Goal: Task Accomplishment & Management: Complete application form

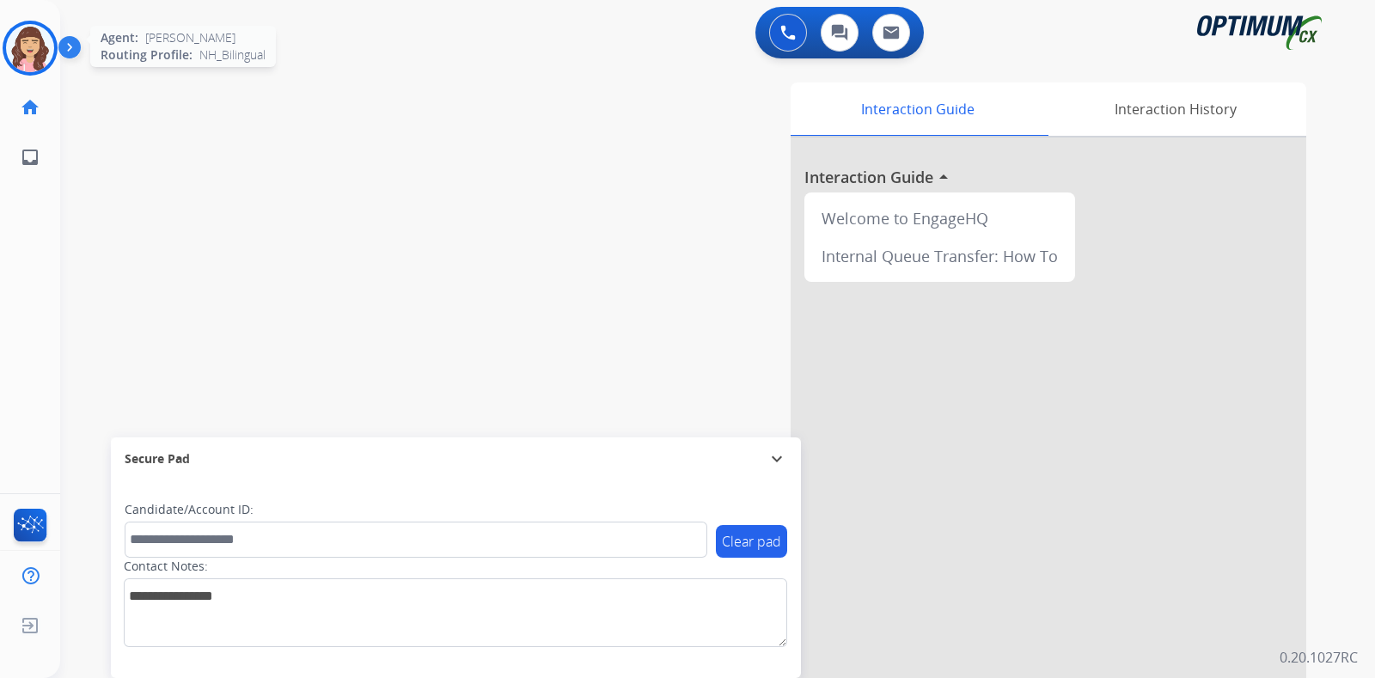
click at [43, 44] on img at bounding box center [30, 48] width 48 height 48
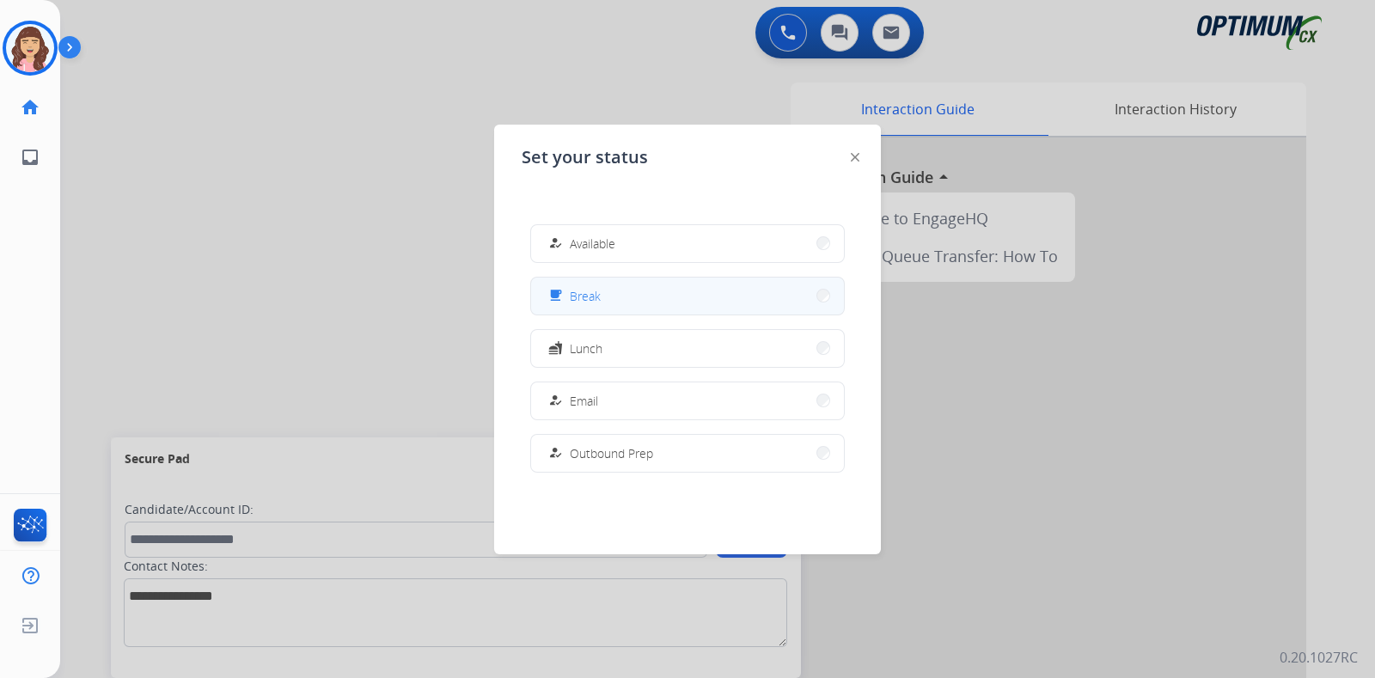
click at [607, 297] on button "free_breakfast Break" at bounding box center [687, 296] width 313 height 37
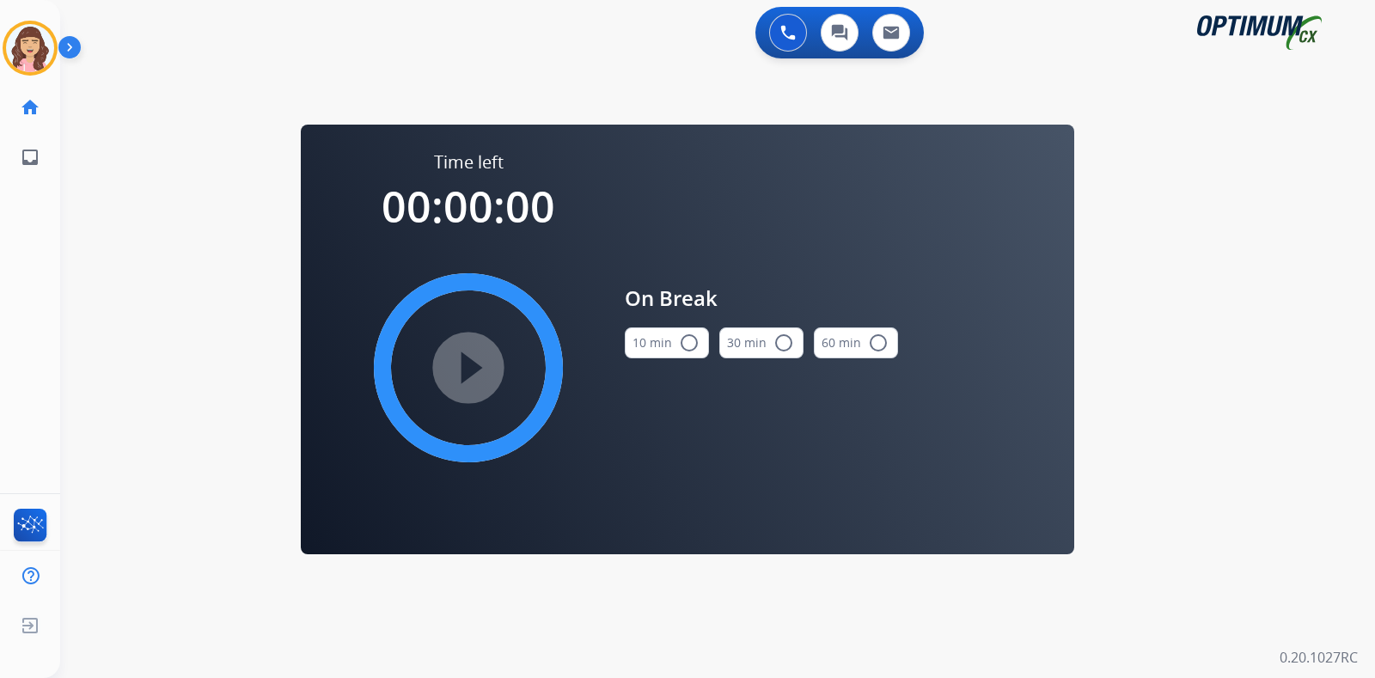
click at [691, 354] on button "10 min radio_button_unchecked" at bounding box center [667, 343] width 84 height 31
click at [458, 376] on mat-icon "play_circle_filled" at bounding box center [468, 368] width 21 height 21
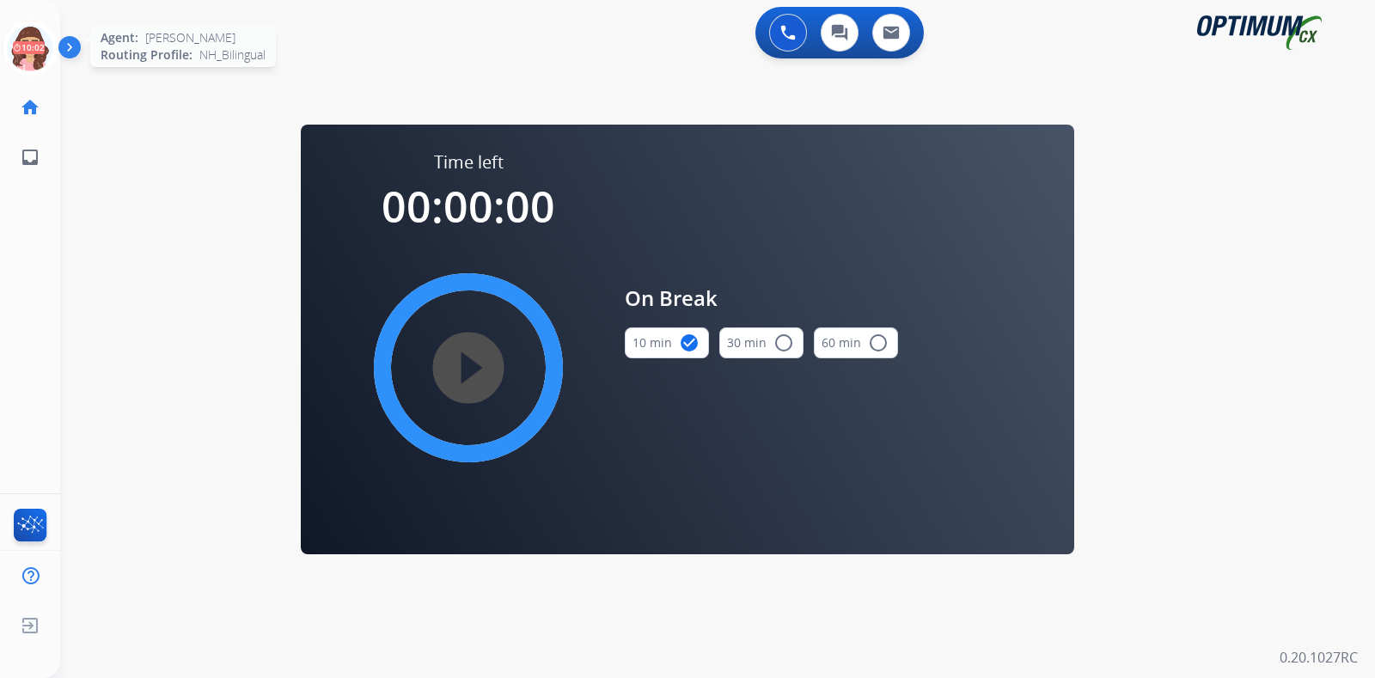
click at [25, 45] on icon at bounding box center [31, 49] width 56 height 56
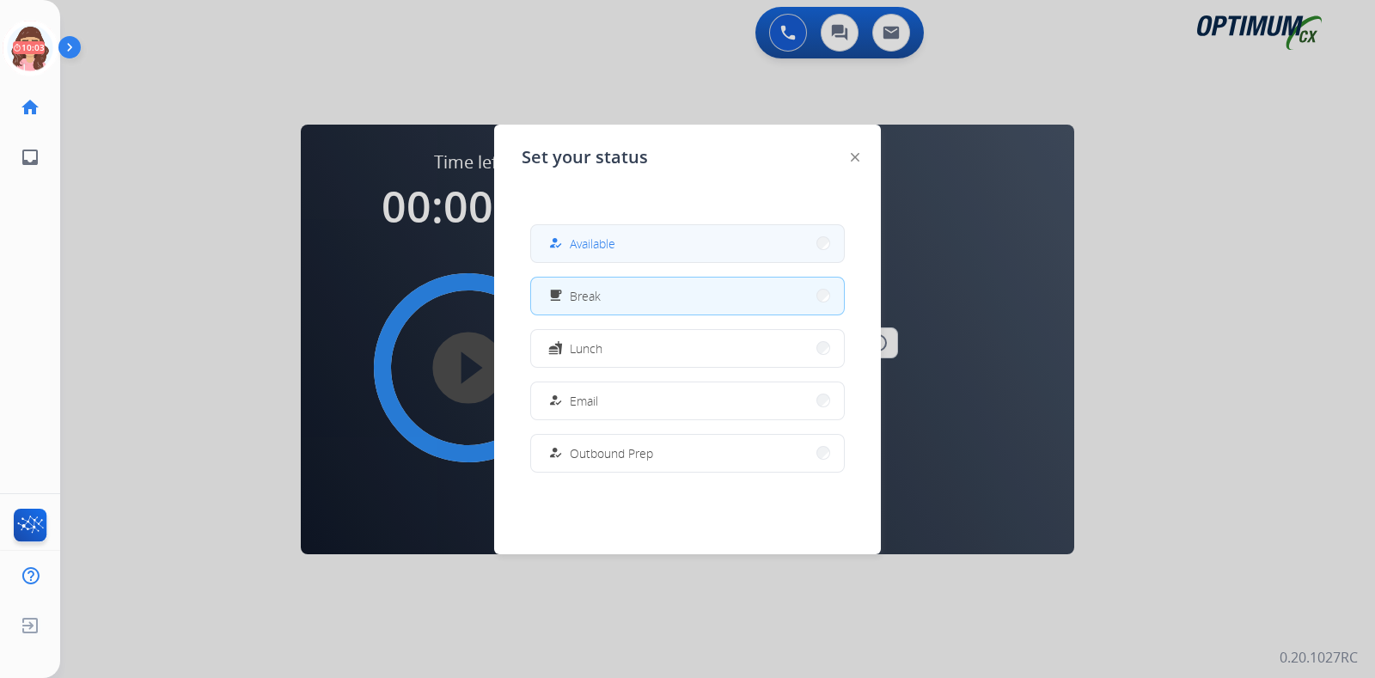
click at [598, 236] on span "Available" at bounding box center [593, 244] width 46 height 18
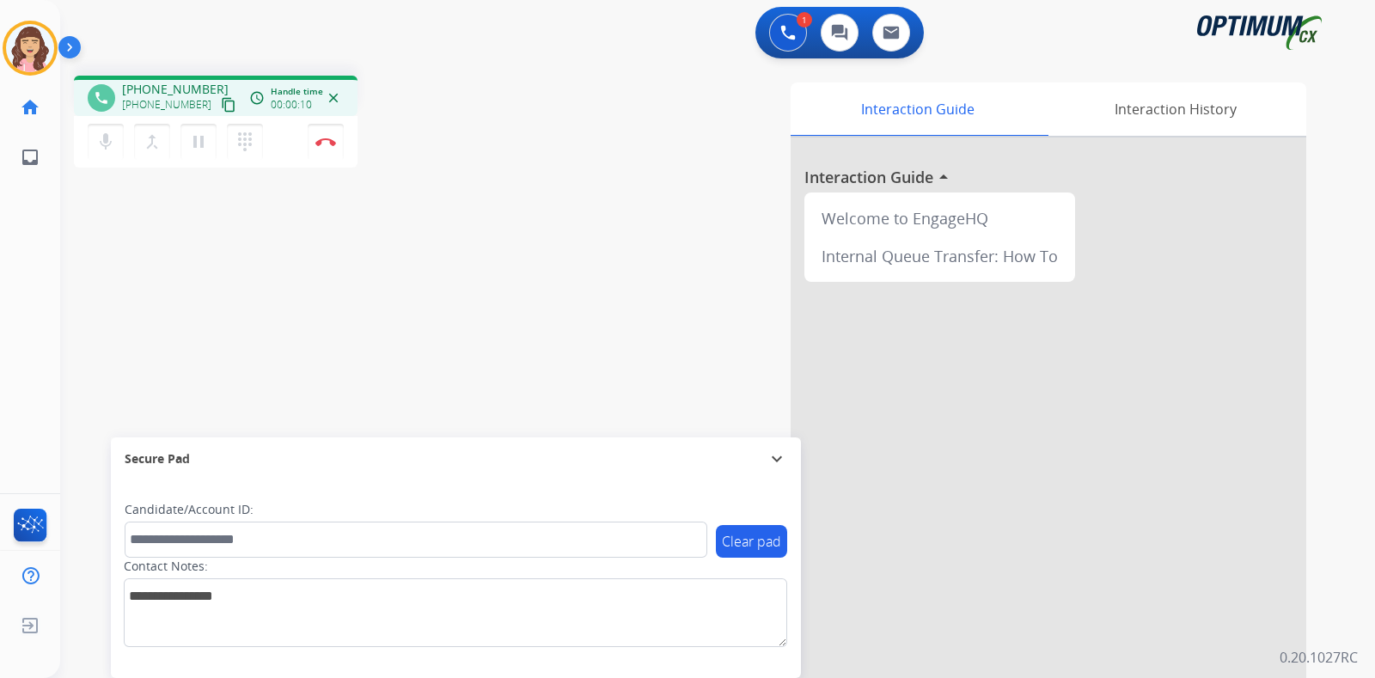
click at [218, 98] on button "content_copy" at bounding box center [228, 105] width 21 height 21
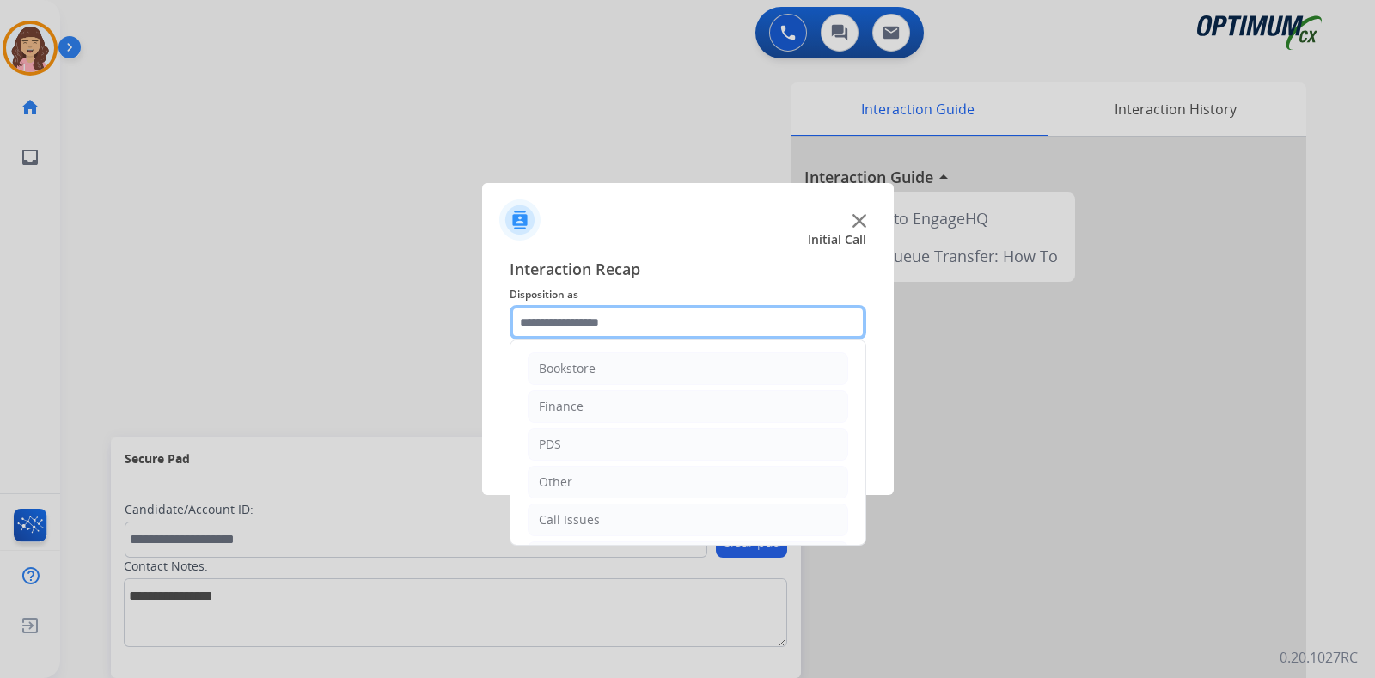
click at [601, 309] on input "text" at bounding box center [688, 322] width 357 height 34
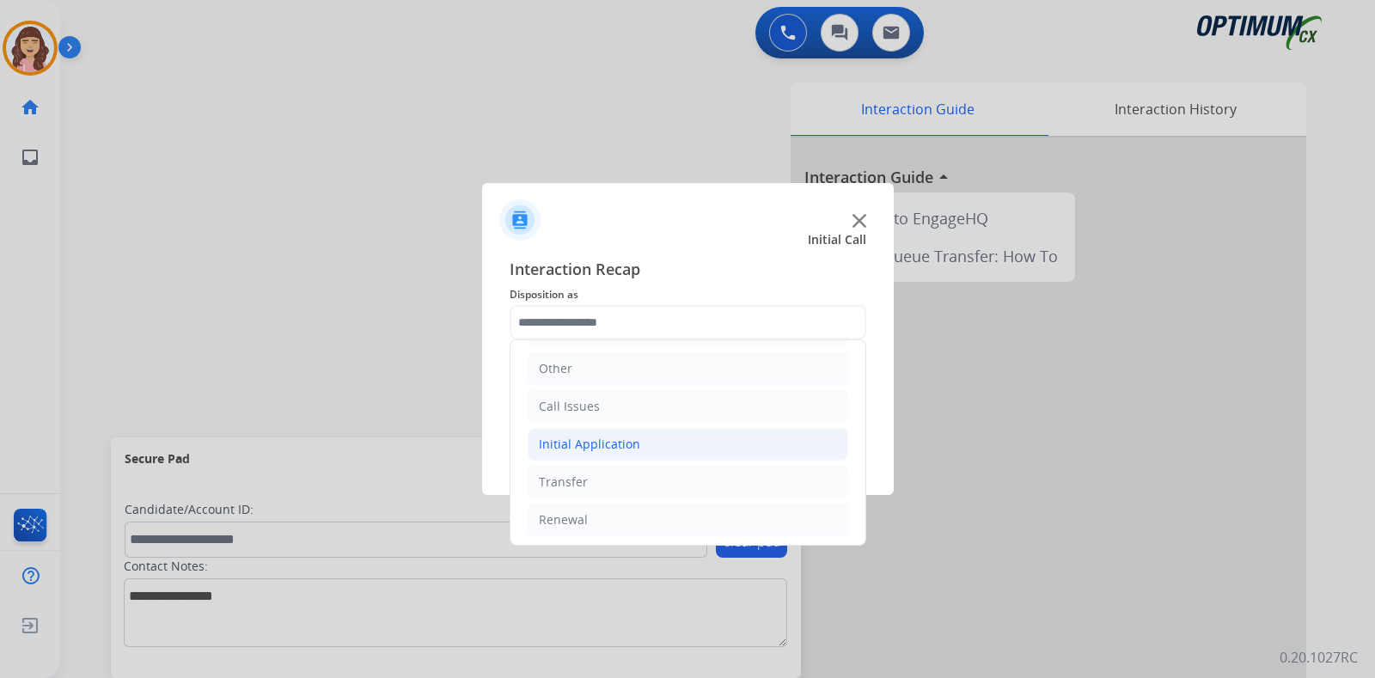
click at [615, 449] on div "Initial Application" at bounding box center [589, 444] width 101 height 17
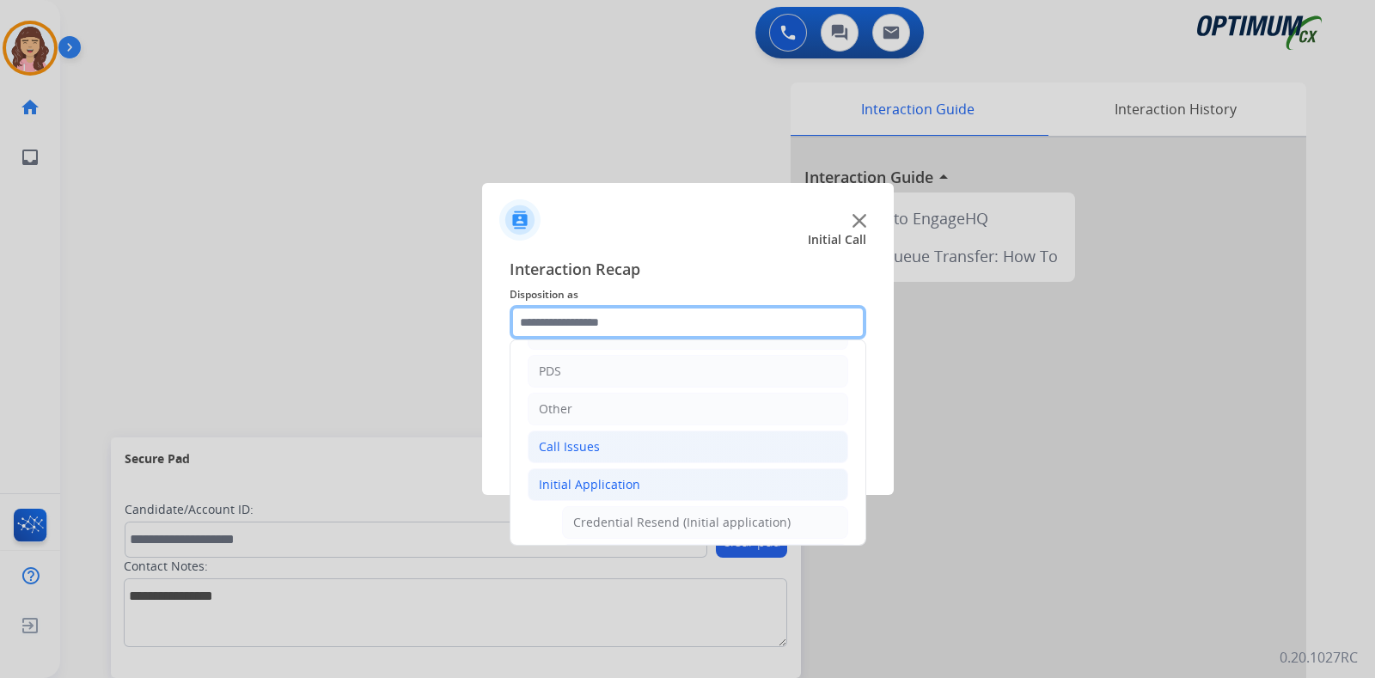
scroll to position [82, 0]
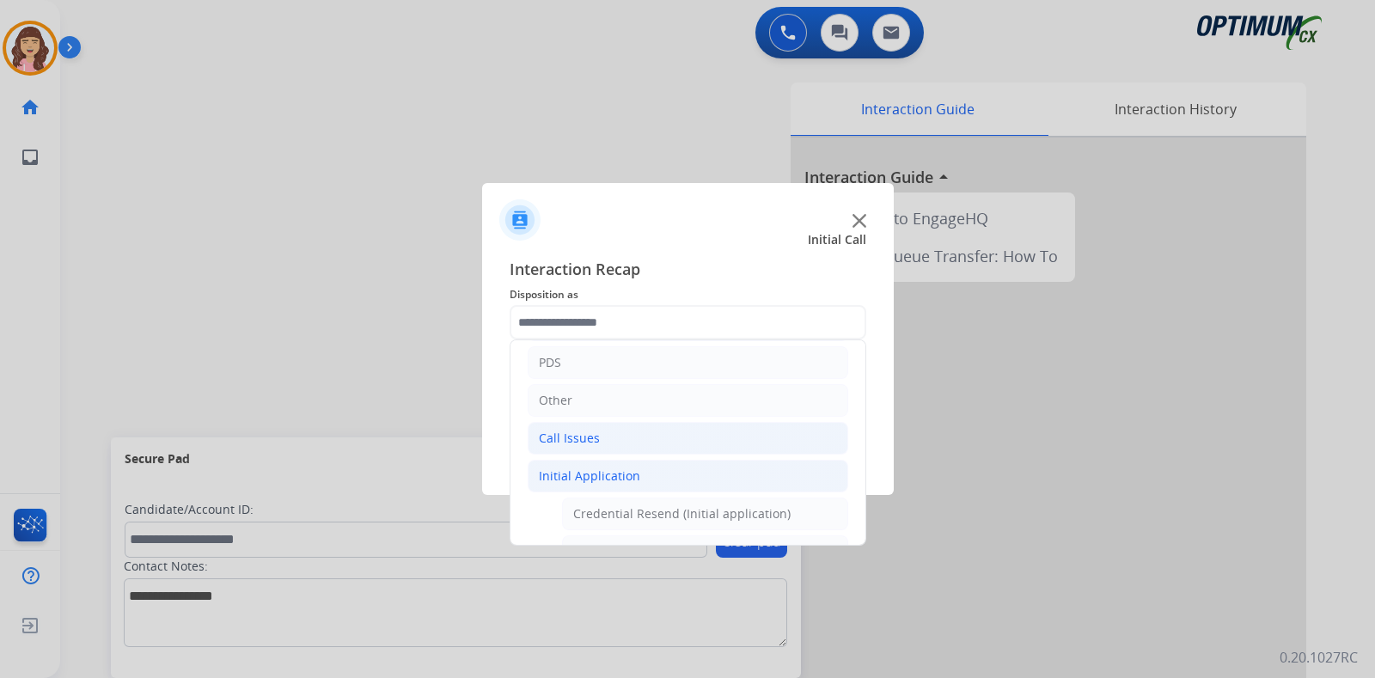
click at [548, 445] on li "Call Issues" at bounding box center [688, 438] width 321 height 33
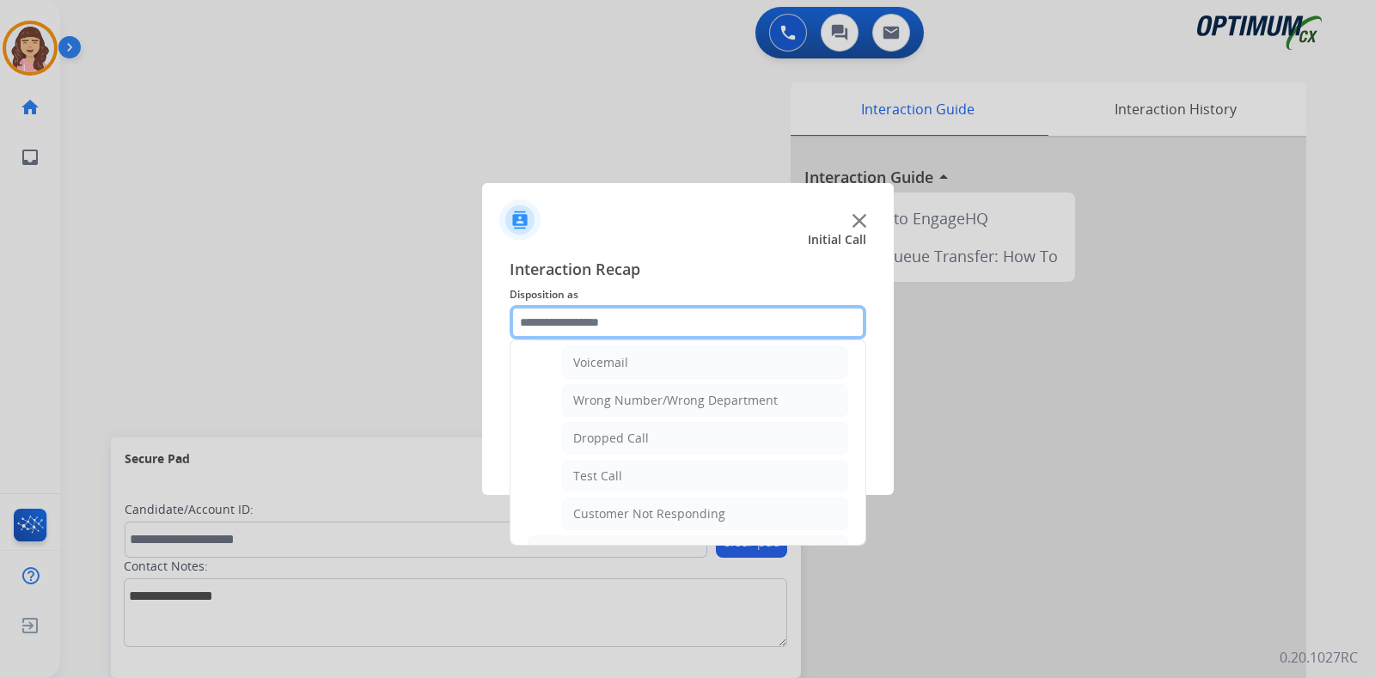
scroll to position [198, 0]
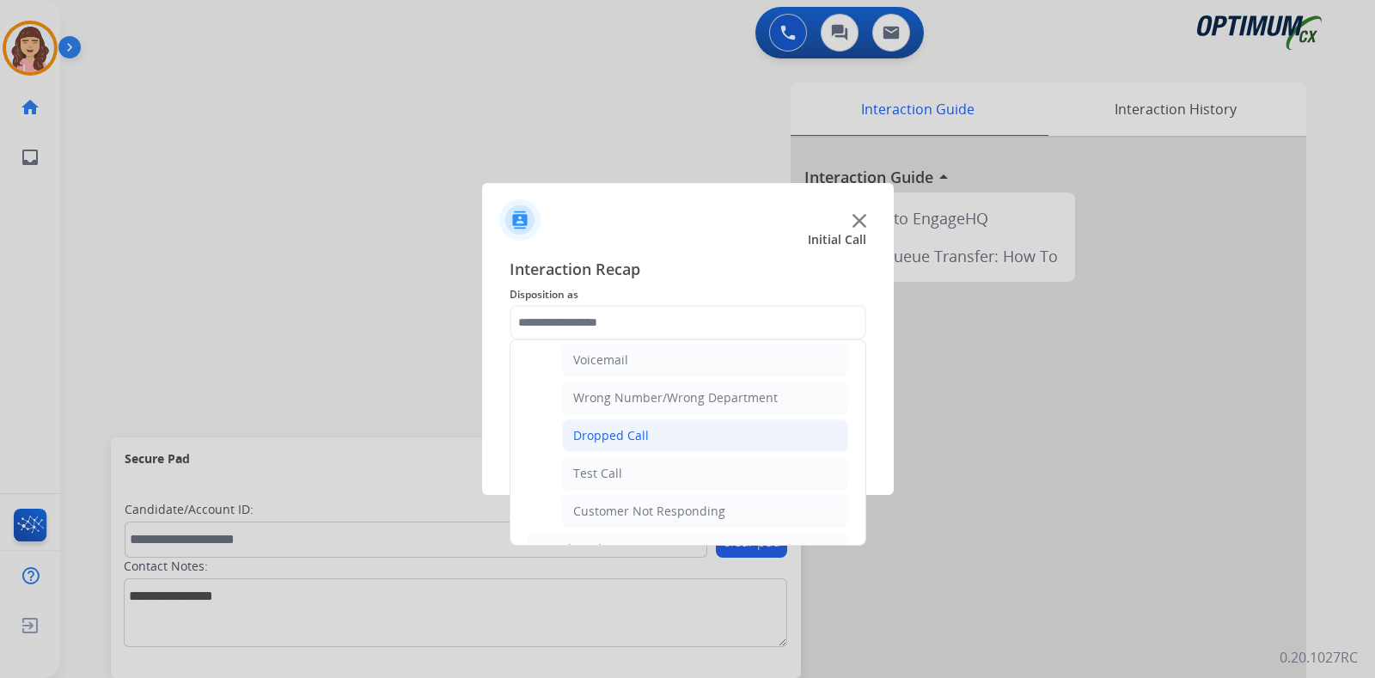
click at [627, 436] on div "Dropped Call" at bounding box center [611, 435] width 76 height 17
type input "**********"
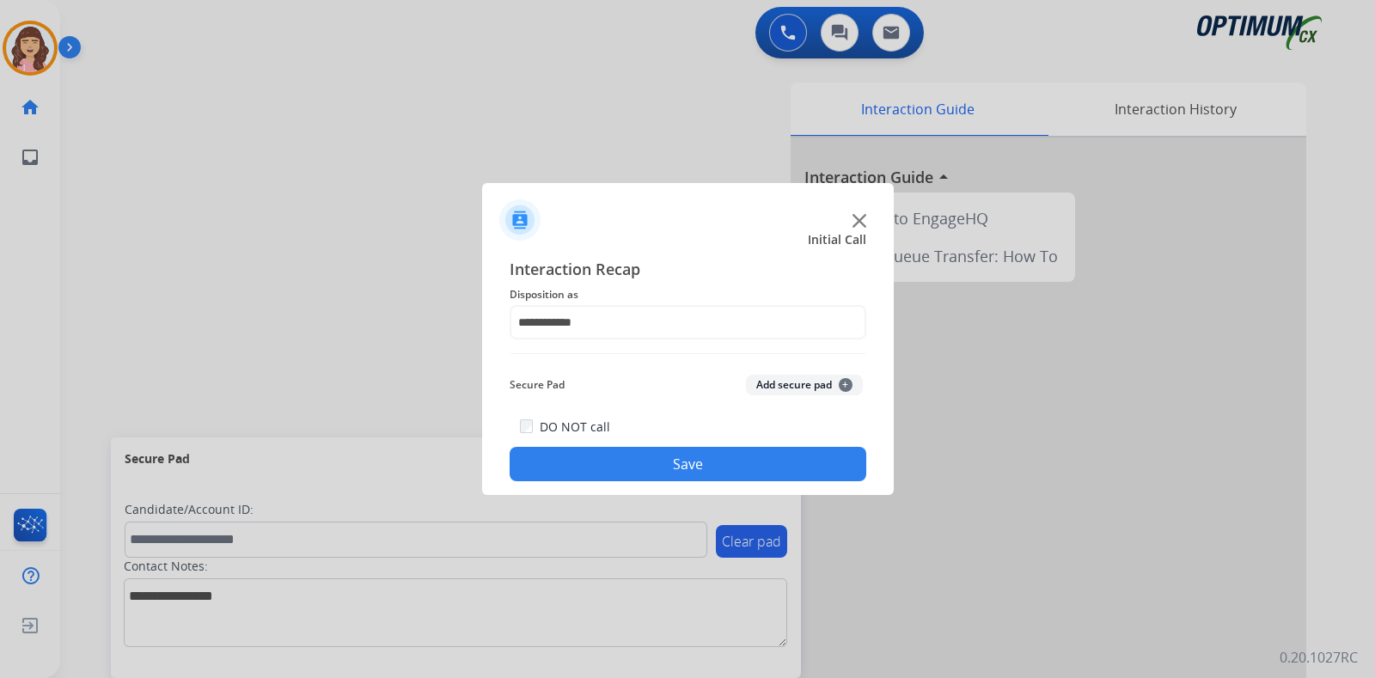
click at [685, 462] on button "Save" at bounding box center [688, 464] width 357 height 34
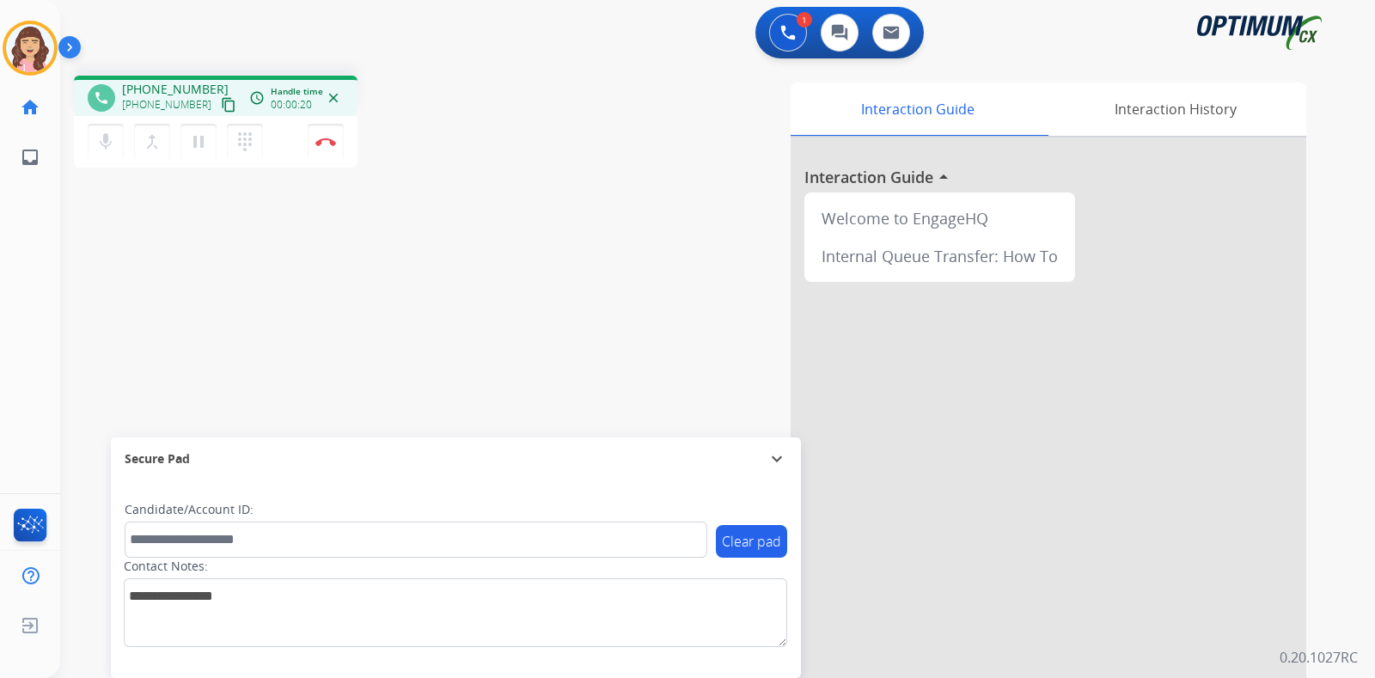
click at [221, 109] on mat-icon "content_copy" at bounding box center [228, 104] width 15 height 15
click at [319, 290] on div "phone [PHONE_NUMBER] [PHONE_NUMBER] content_copy access_time Call metrics Queue…" at bounding box center [697, 420] width 1274 height 717
click at [211, 332] on div "phone [PHONE_NUMBER] [PHONE_NUMBER] content_copy access_time Call metrics Queue…" at bounding box center [697, 420] width 1274 height 717
click at [324, 141] on img at bounding box center [325, 142] width 21 height 9
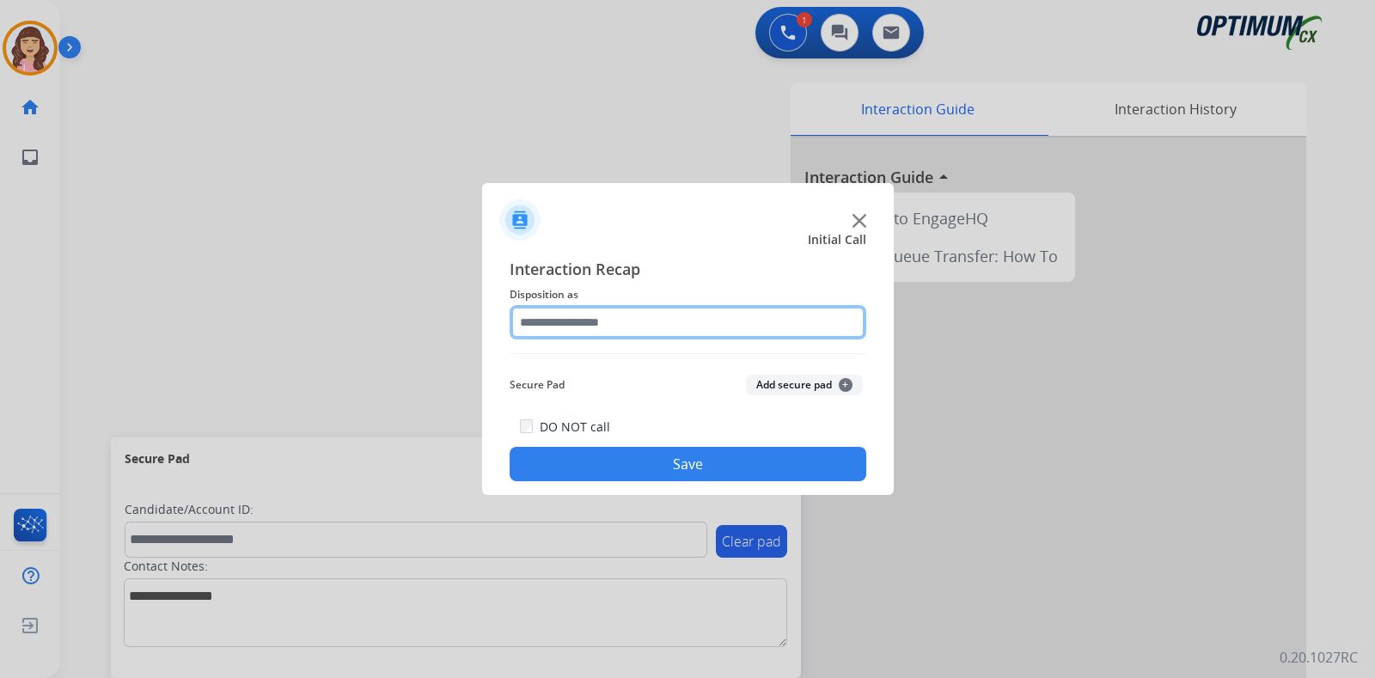
click at [586, 315] on input "text" at bounding box center [688, 322] width 357 height 34
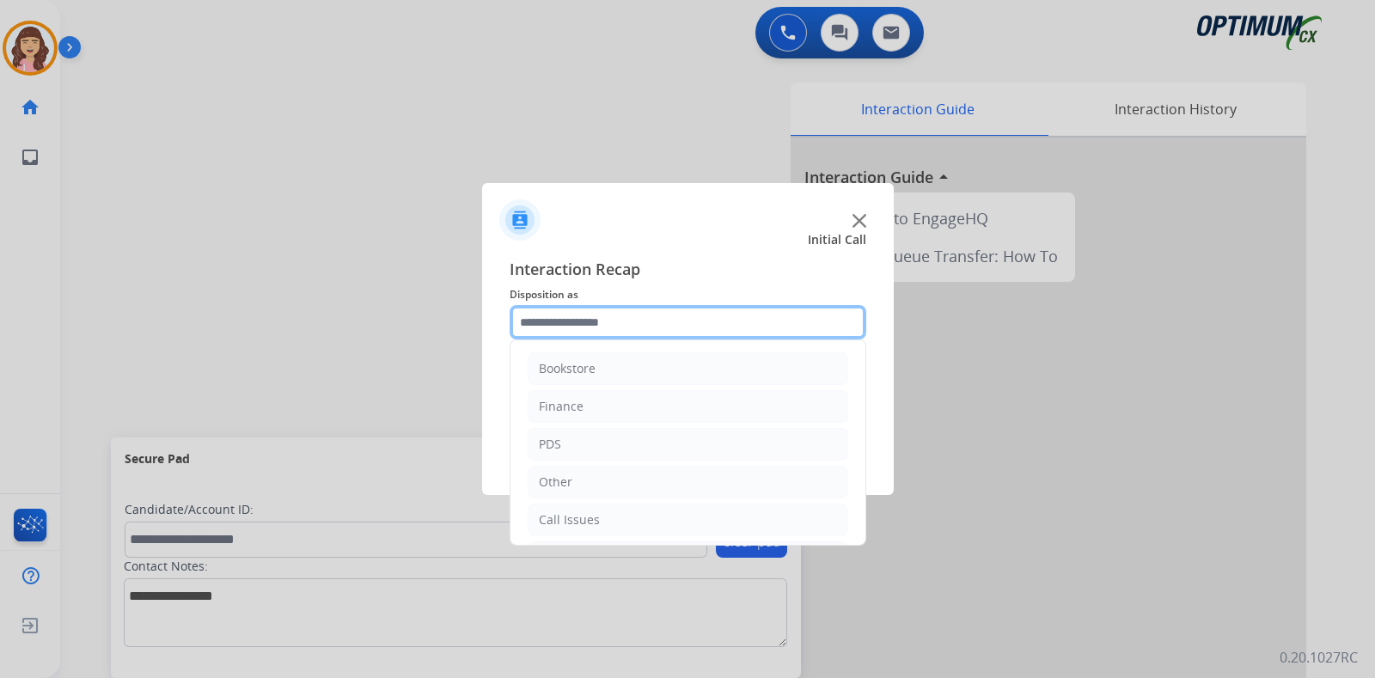
scroll to position [113, 0]
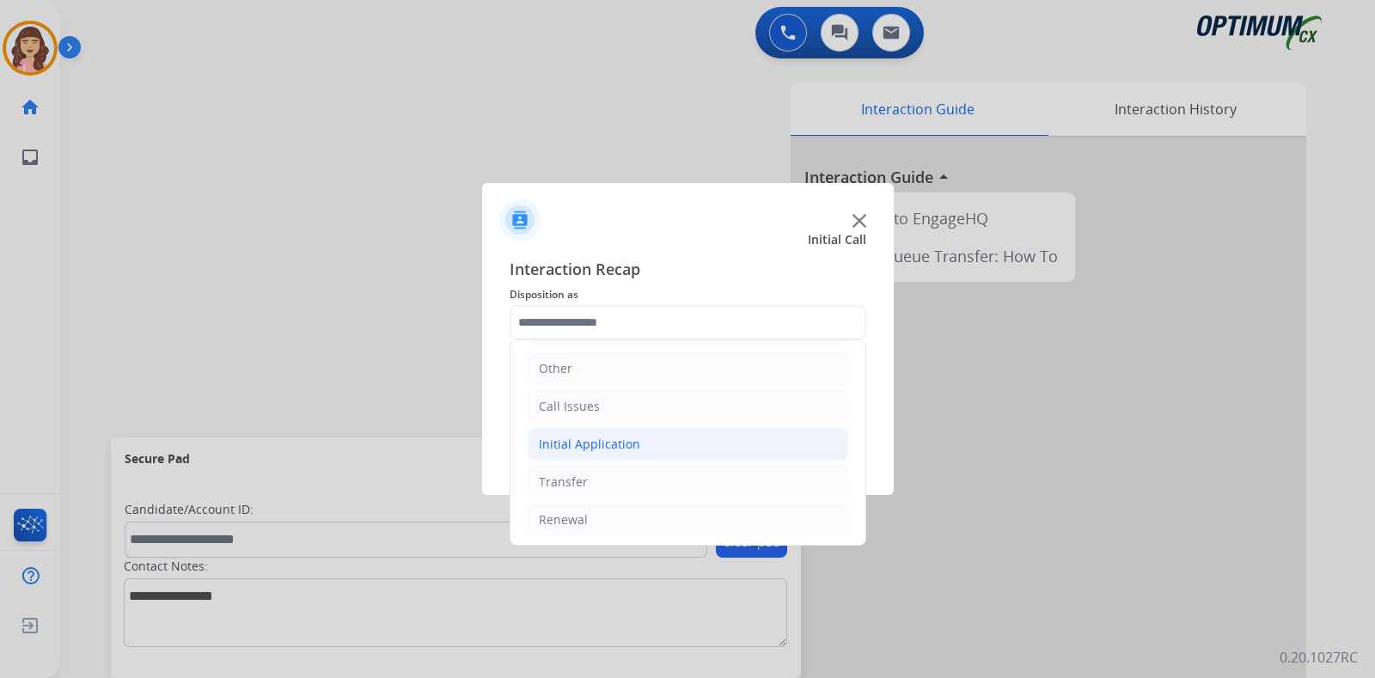
click at [632, 436] on div "Initial Application" at bounding box center [589, 444] width 101 height 17
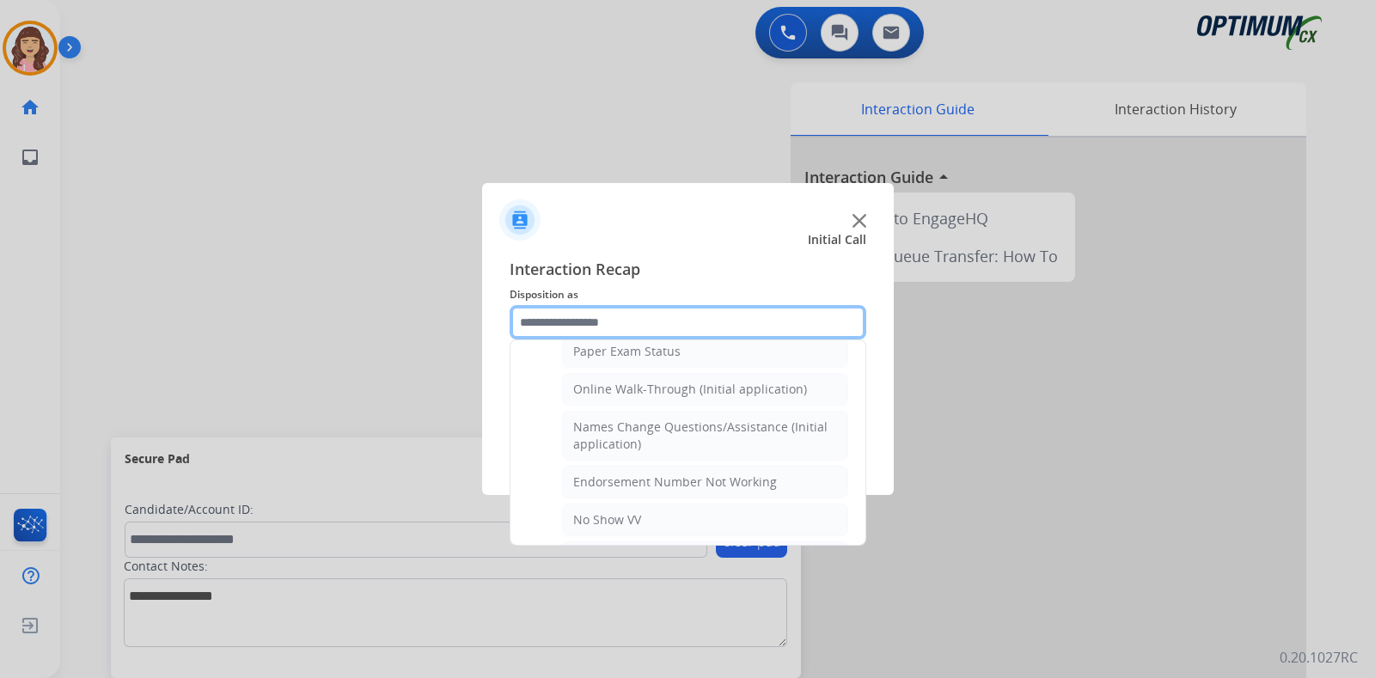
scroll to position [314, 0]
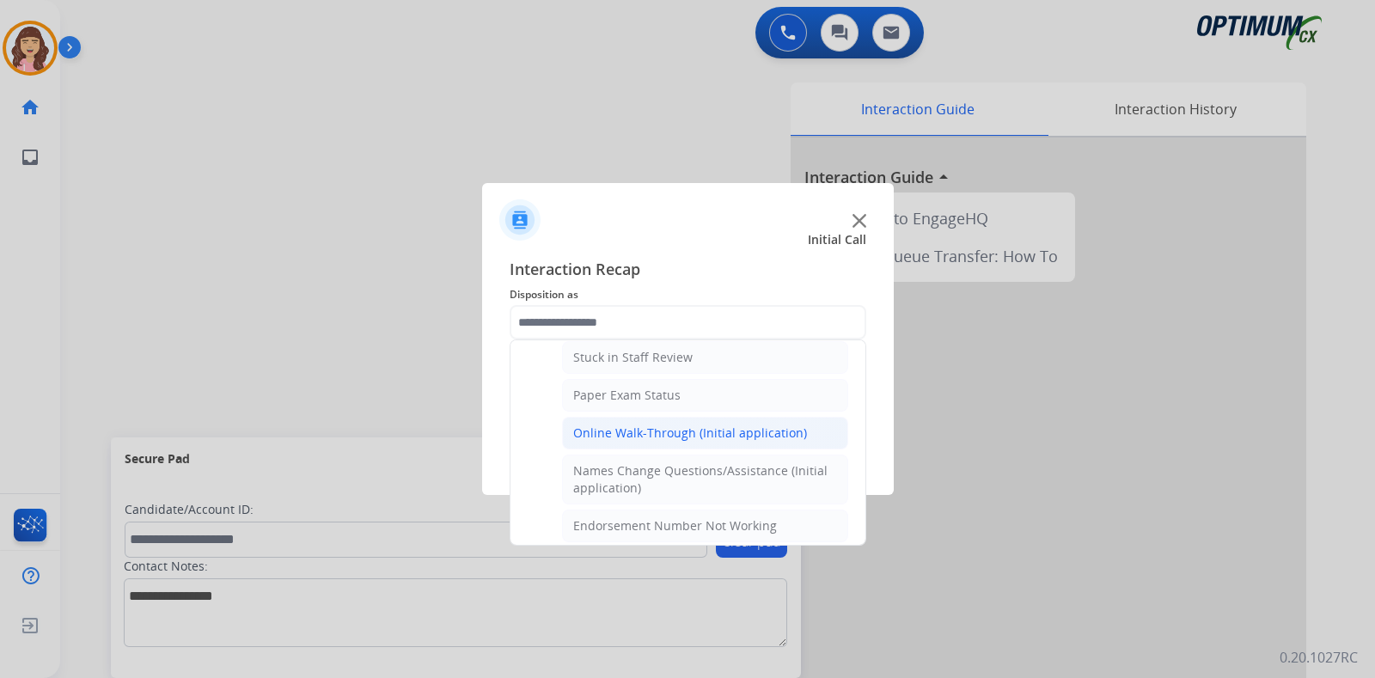
click at [671, 425] on div "Online Walk-Through (Initial application)" at bounding box center [690, 433] width 234 height 17
type input "**********"
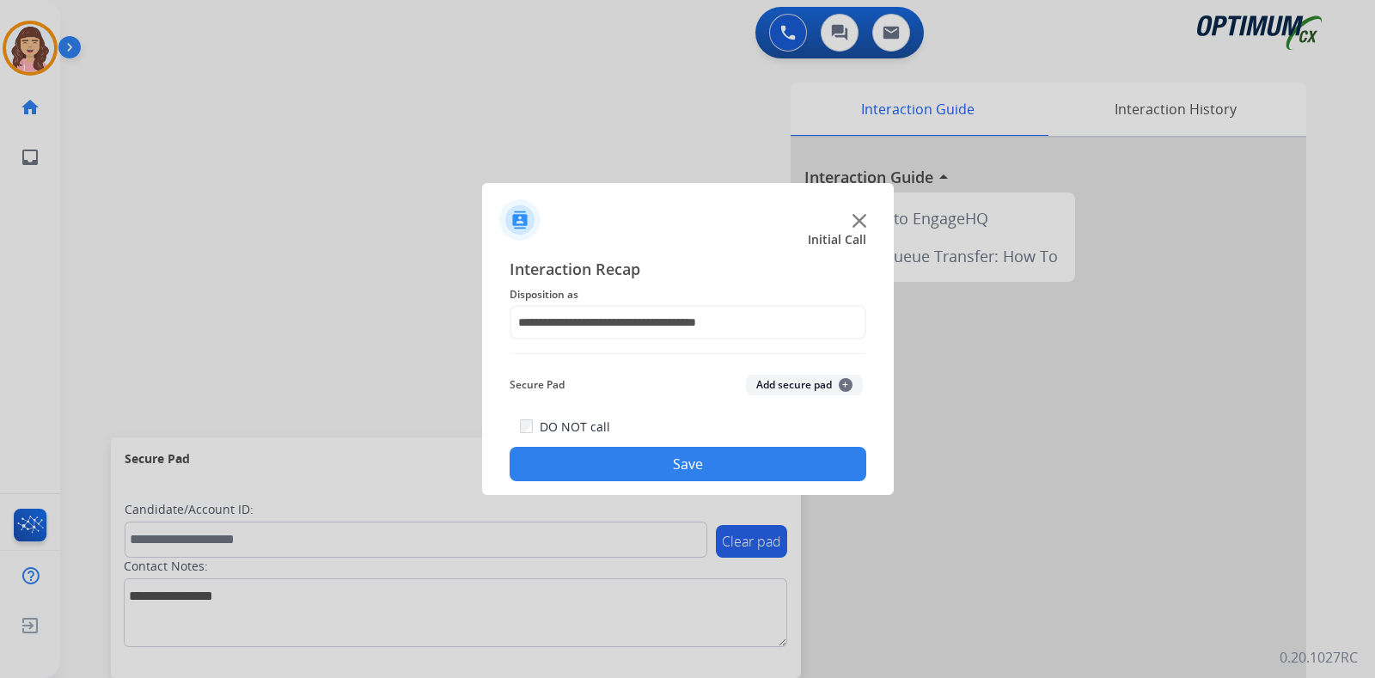
click at [710, 465] on button "Save" at bounding box center [688, 464] width 357 height 34
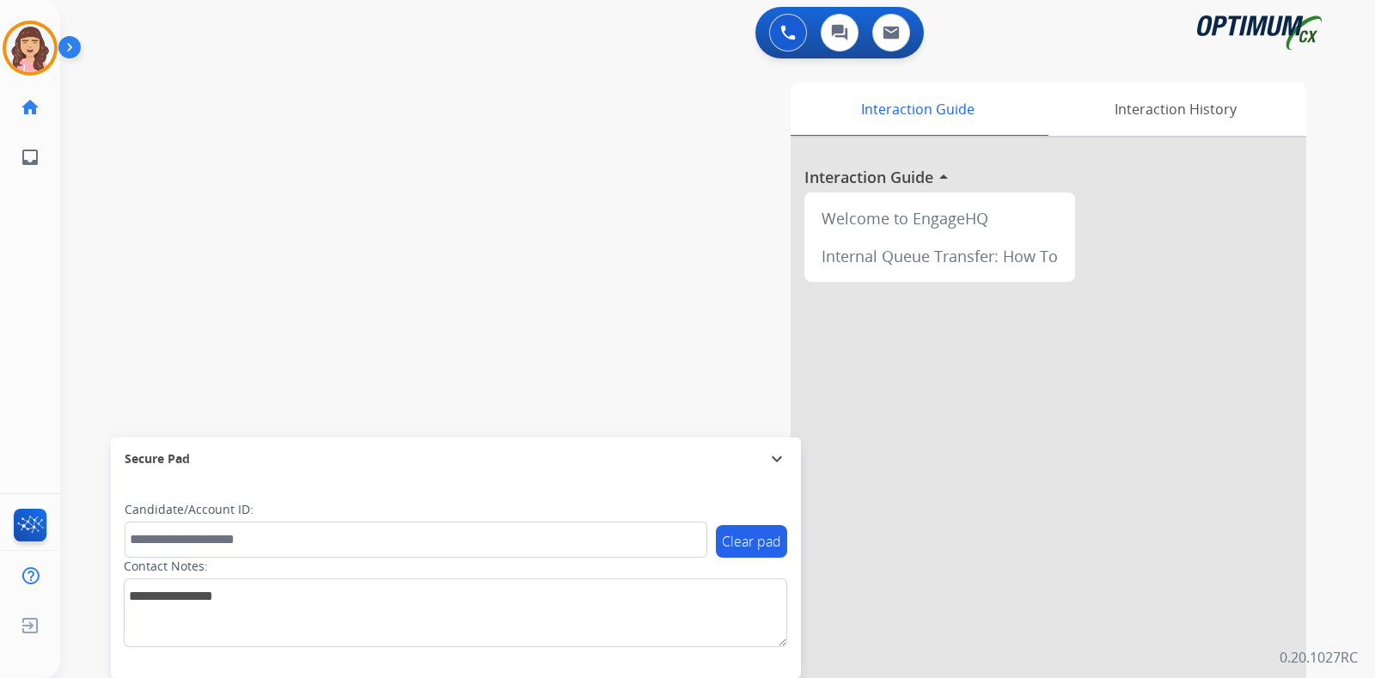
click at [254, 128] on div "swap_horiz Break voice bridge close_fullscreen Connect 3-Way Call merge_type Se…" at bounding box center [697, 420] width 1274 height 717
click at [221, 106] on mat-icon "content_copy" at bounding box center [228, 104] width 15 height 15
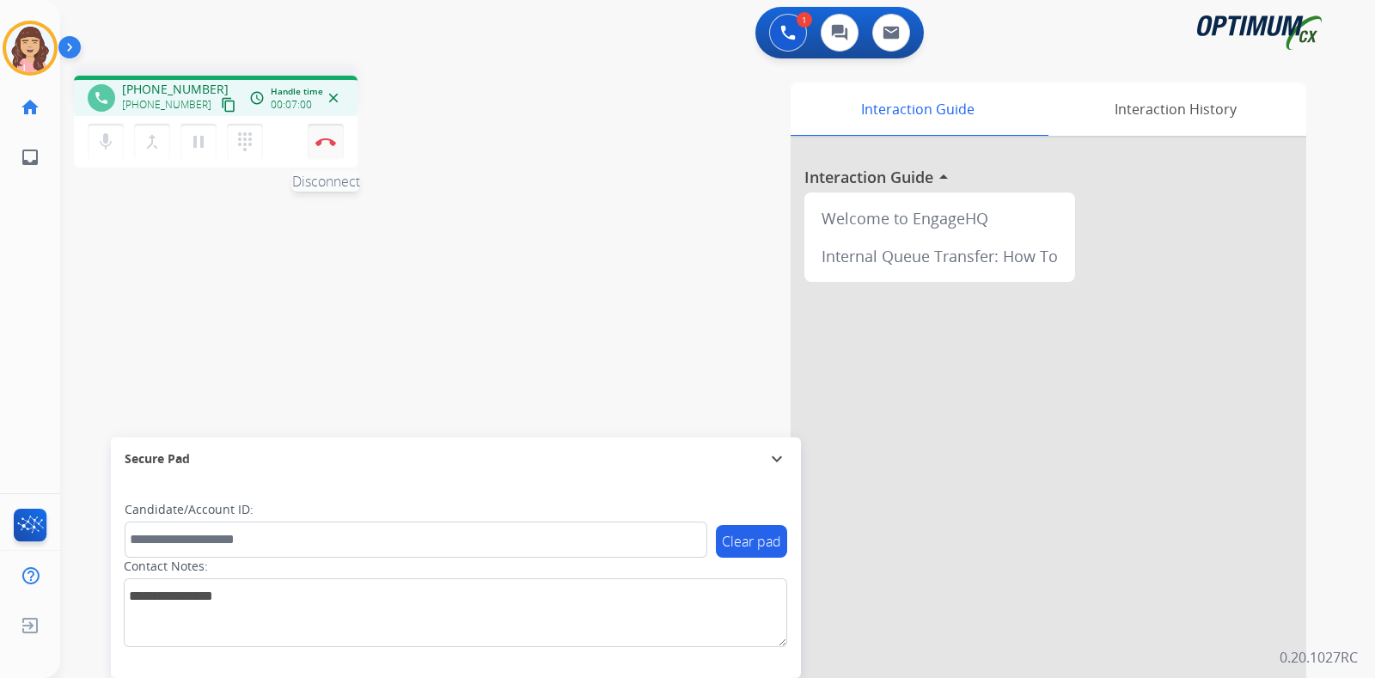
click at [326, 144] on img at bounding box center [325, 142] width 21 height 9
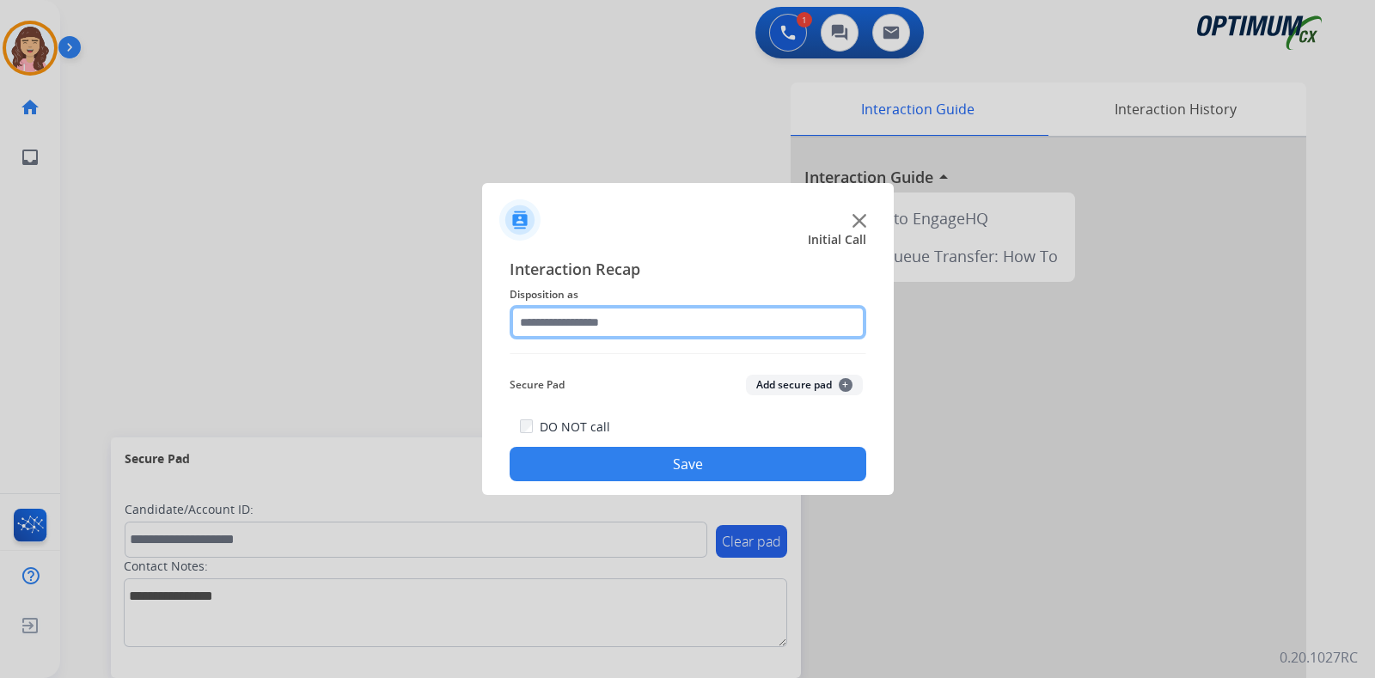
click at [617, 318] on input "text" at bounding box center [688, 322] width 357 height 34
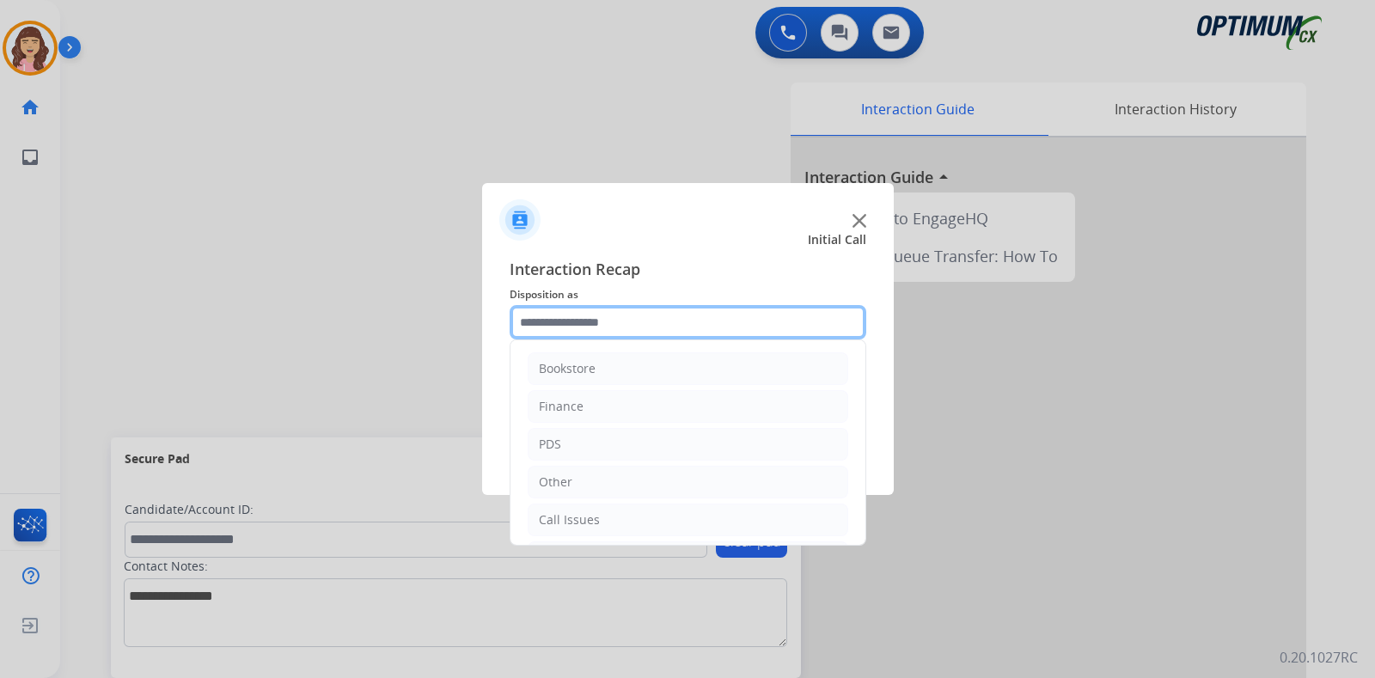
scroll to position [113, 0]
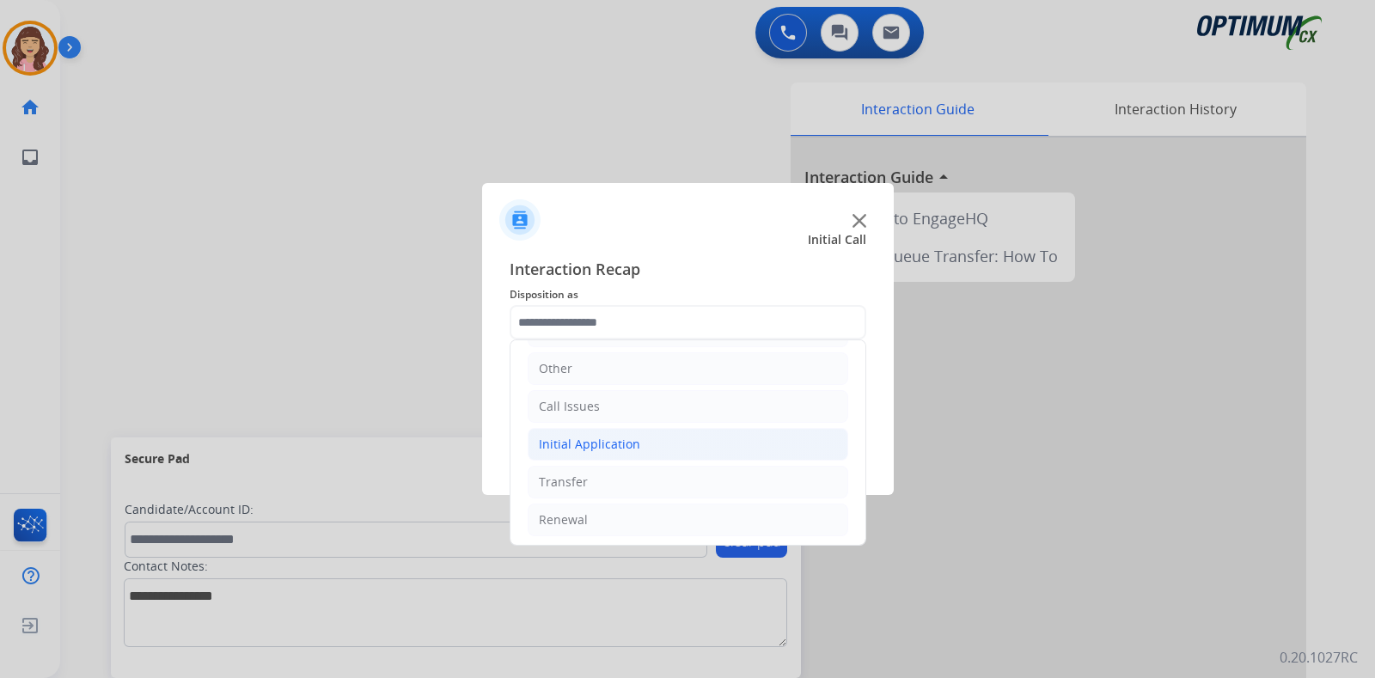
click at [592, 449] on div "Initial Application" at bounding box center [589, 444] width 101 height 17
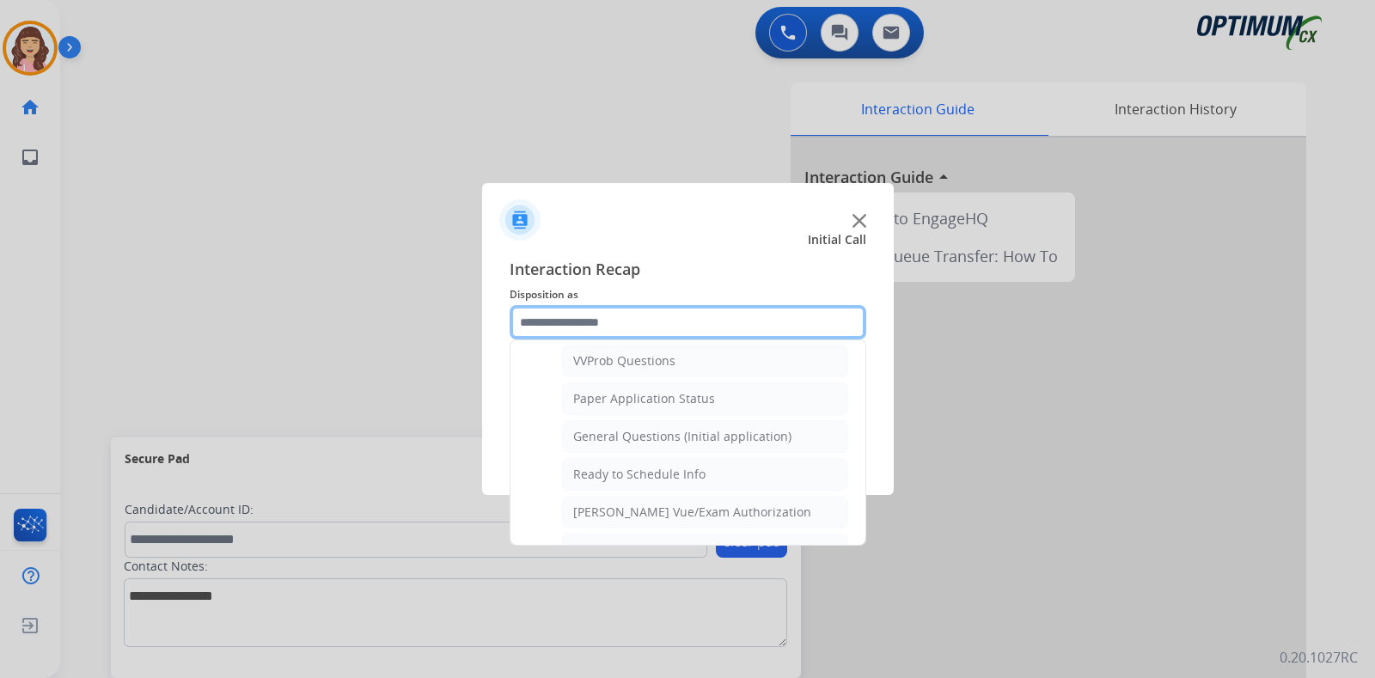
scroll to position [915, 0]
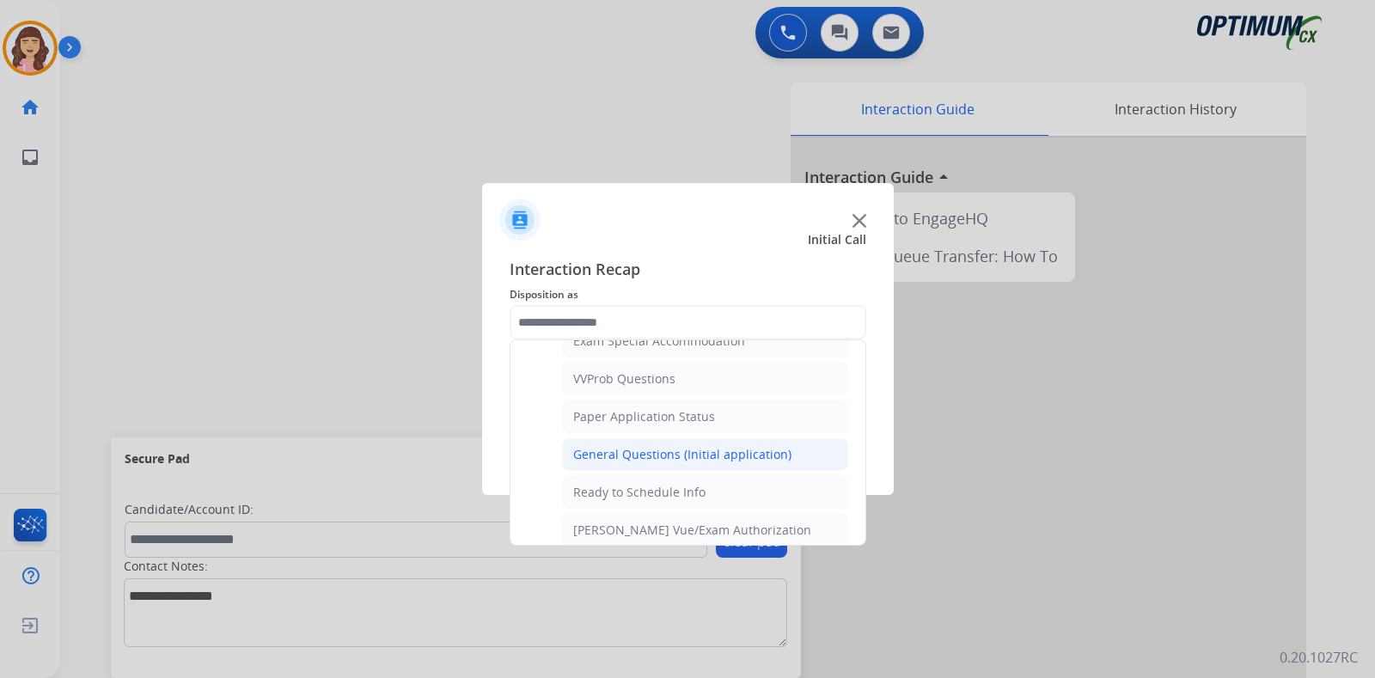
click at [671, 454] on div "General Questions (Initial application)" at bounding box center [682, 454] width 218 height 17
type input "**********"
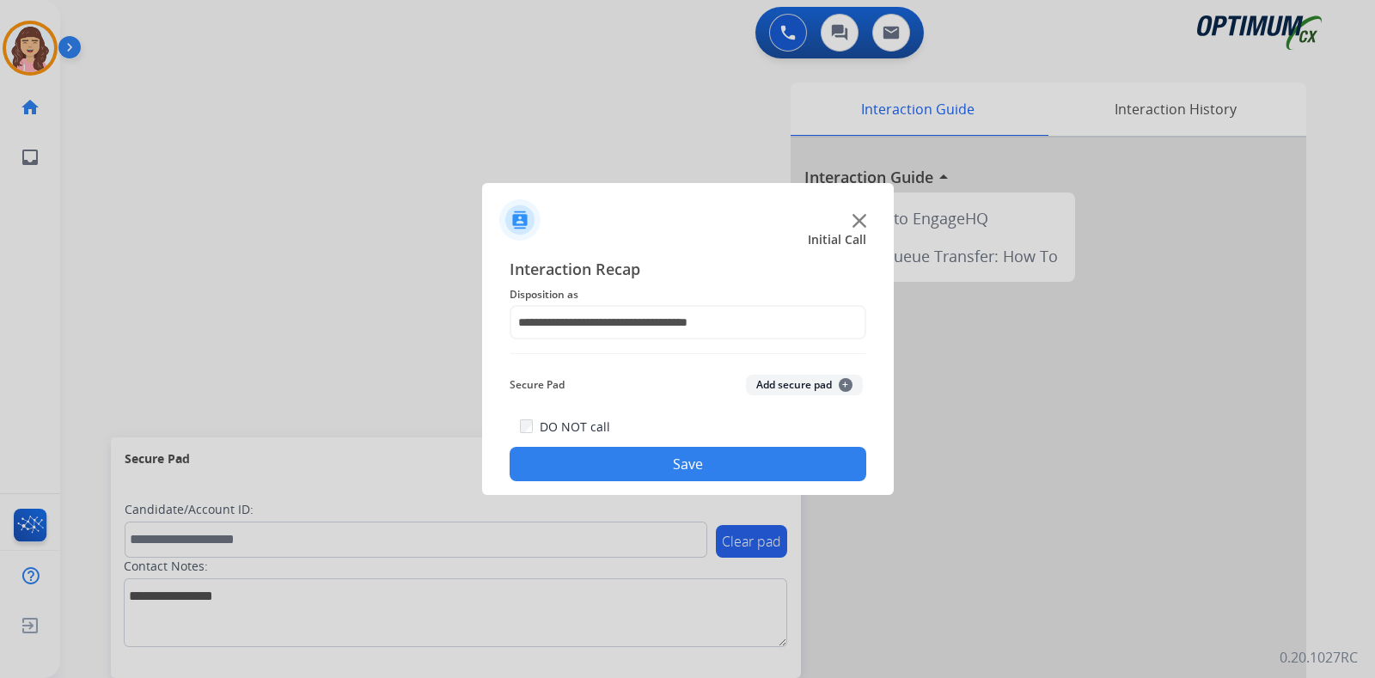
click at [661, 460] on button "Save" at bounding box center [688, 464] width 357 height 34
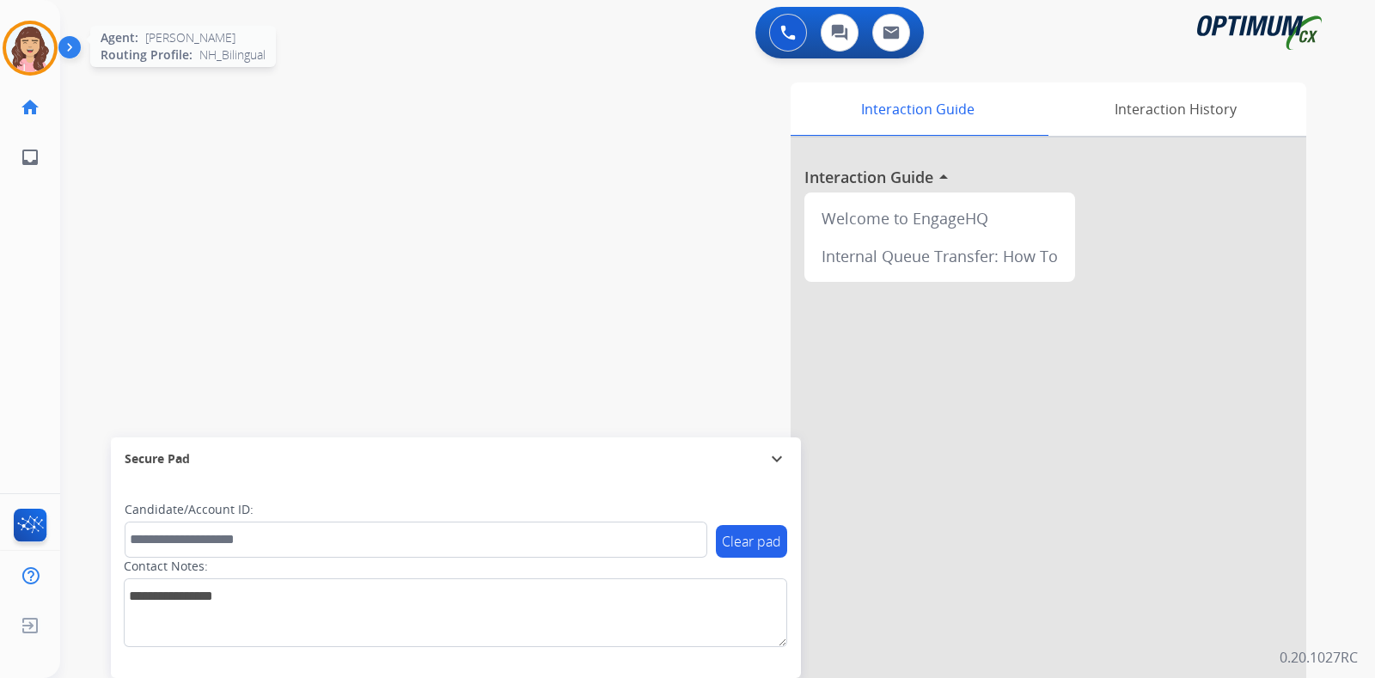
click at [22, 58] on img at bounding box center [30, 48] width 48 height 48
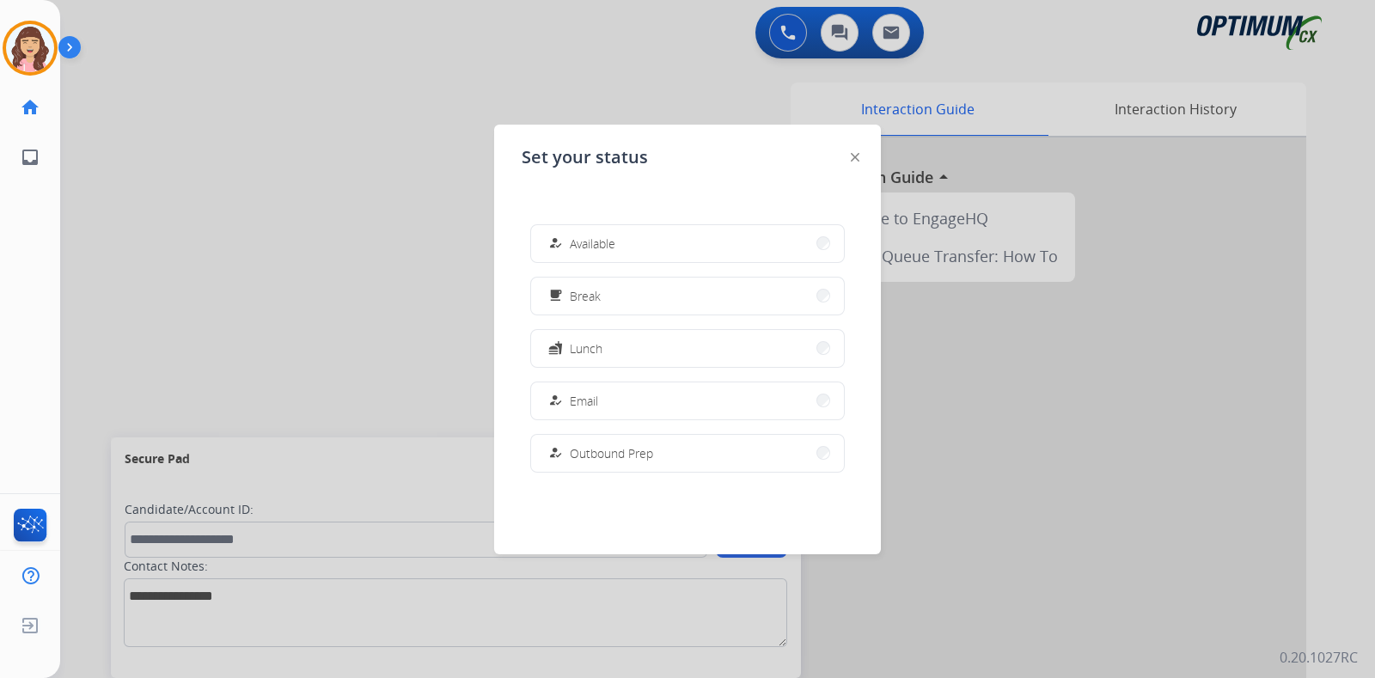
scroll to position [428, 0]
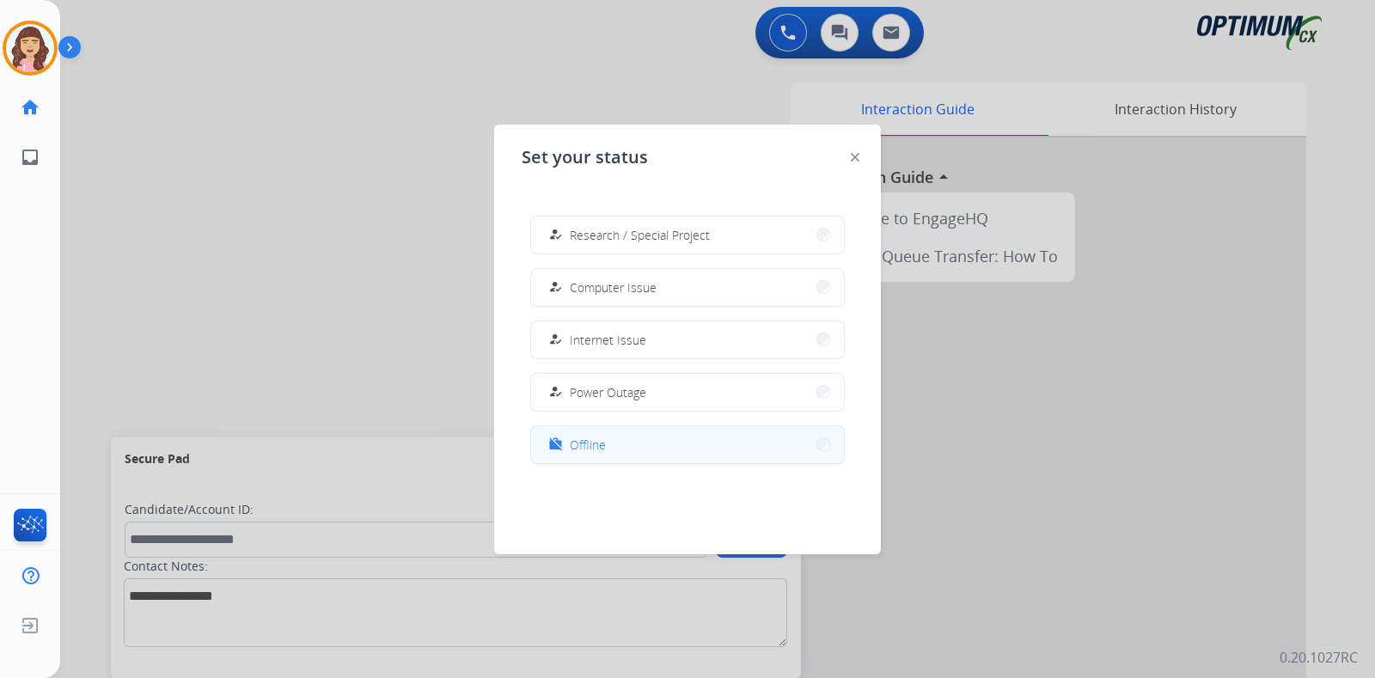
click at [602, 455] on button "work_off Offline" at bounding box center [687, 444] width 313 height 37
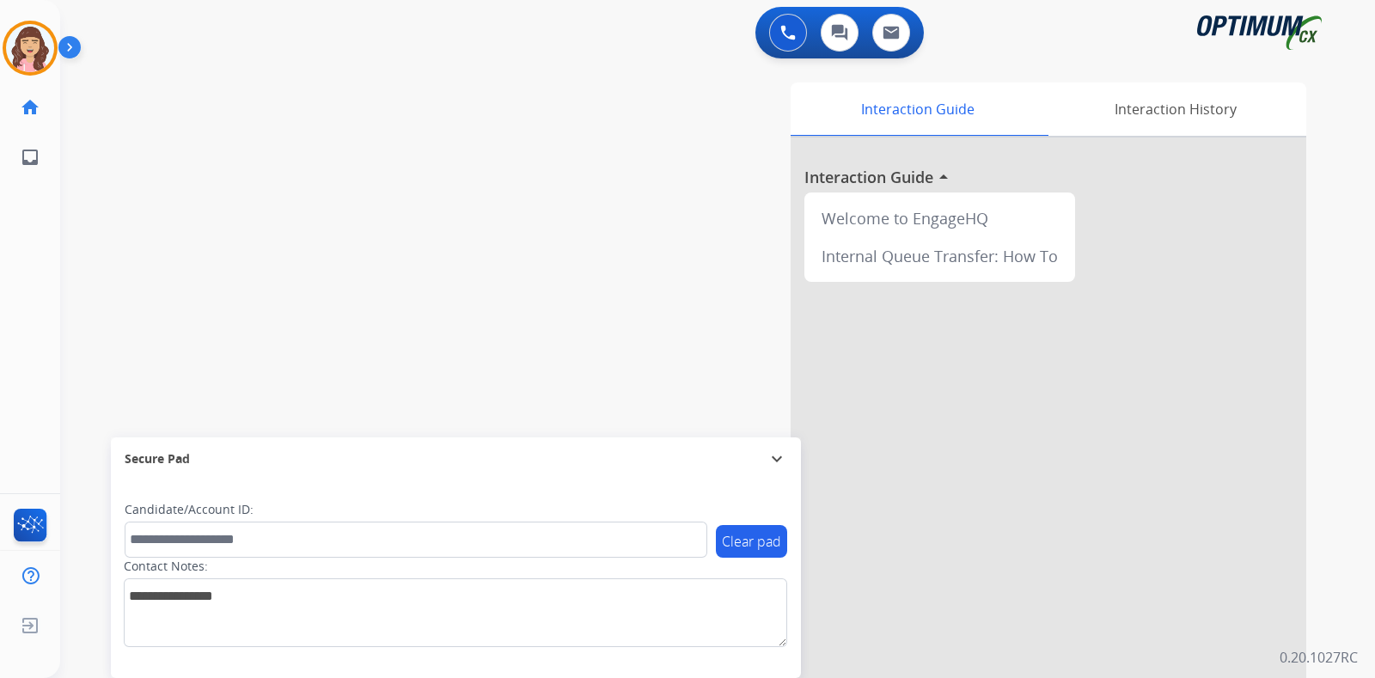
click at [459, 272] on div "swap_horiz Break voice bridge close_fullscreen Connect 3-Way Call merge_type Se…" at bounding box center [697, 420] width 1274 height 717
click at [28, 629] on img at bounding box center [30, 625] width 31 height 33
click at [40, 58] on img at bounding box center [30, 48] width 48 height 48
